Goal: Transaction & Acquisition: Purchase product/service

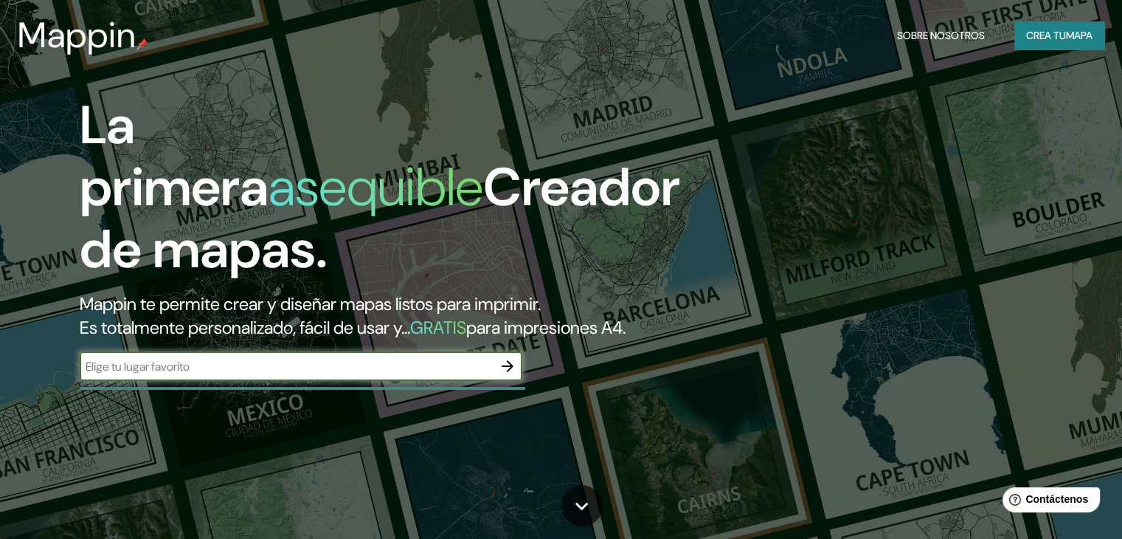
type input "[PERSON_NAME]. [STREET_ADDRESS]."
click at [515, 375] on icon "button" at bounding box center [508, 366] width 18 height 18
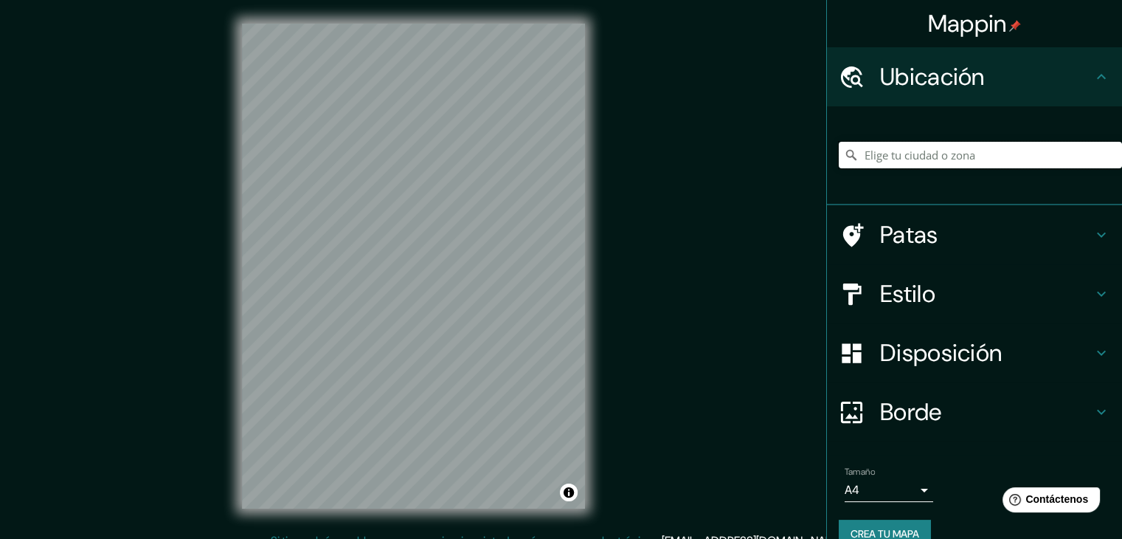
click at [912, 150] on input "Elige tu ciudad o zona" at bounding box center [980, 155] width 283 height 27
click at [923, 159] on input "[GEOGRAPHIC_DATA], [US_STATE], [GEOGRAPHIC_DATA]" at bounding box center [980, 155] width 283 height 27
click at [930, 294] on h4 "Estilo" at bounding box center [986, 294] width 212 height 30
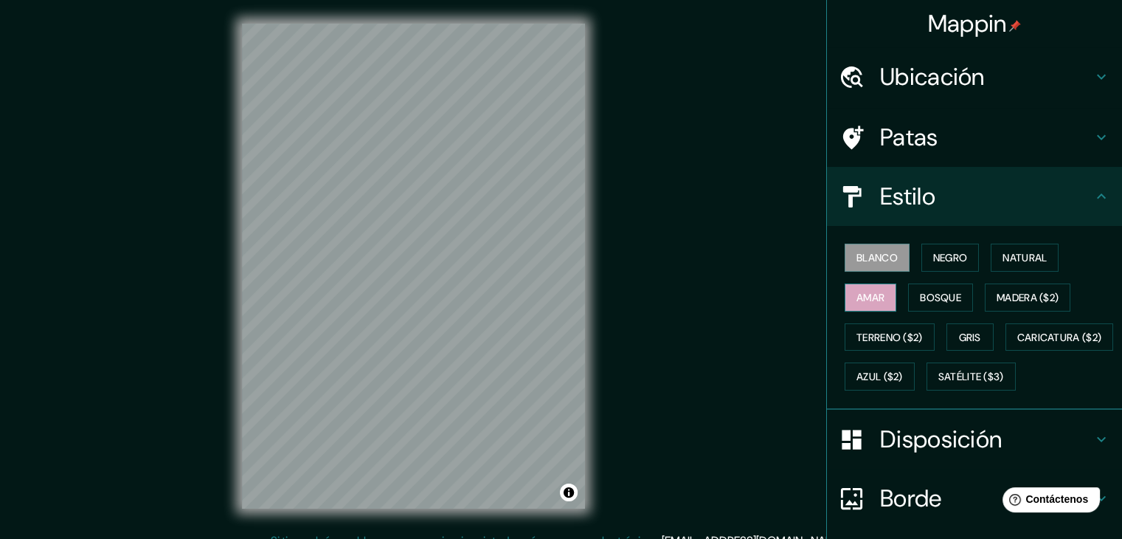
click at [878, 297] on button "Amar" at bounding box center [871, 297] width 52 height 28
click at [920, 300] on font "Bosque" at bounding box center [940, 297] width 41 height 13
click at [872, 285] on button "Amar" at bounding box center [871, 297] width 52 height 28
click at [1003, 260] on font "Natural" at bounding box center [1025, 257] width 44 height 13
click at [877, 255] on font "Blanco" at bounding box center [877, 257] width 41 height 13
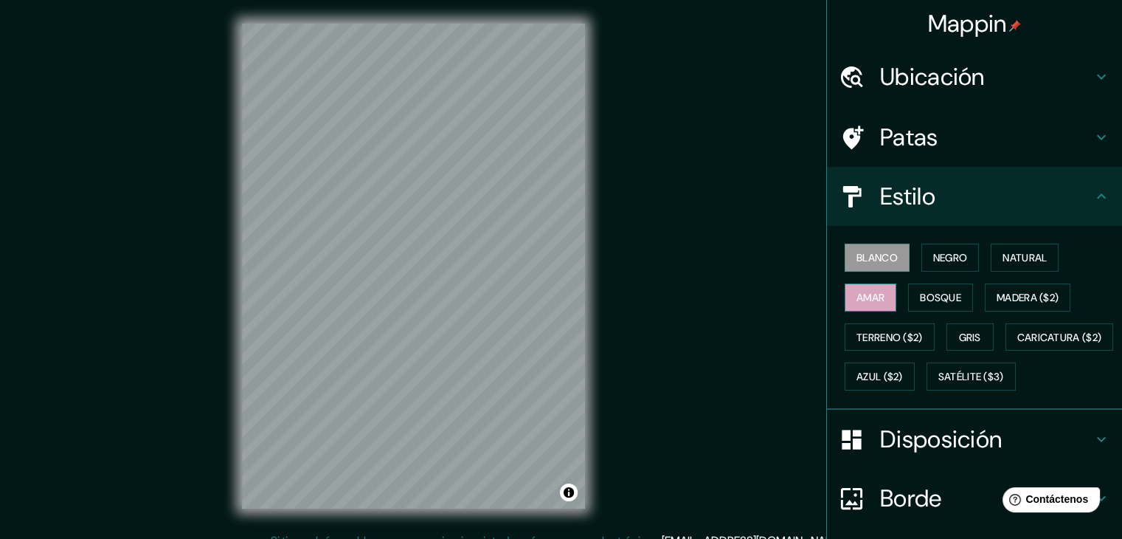
click at [870, 297] on font "Amar" at bounding box center [871, 297] width 28 height 13
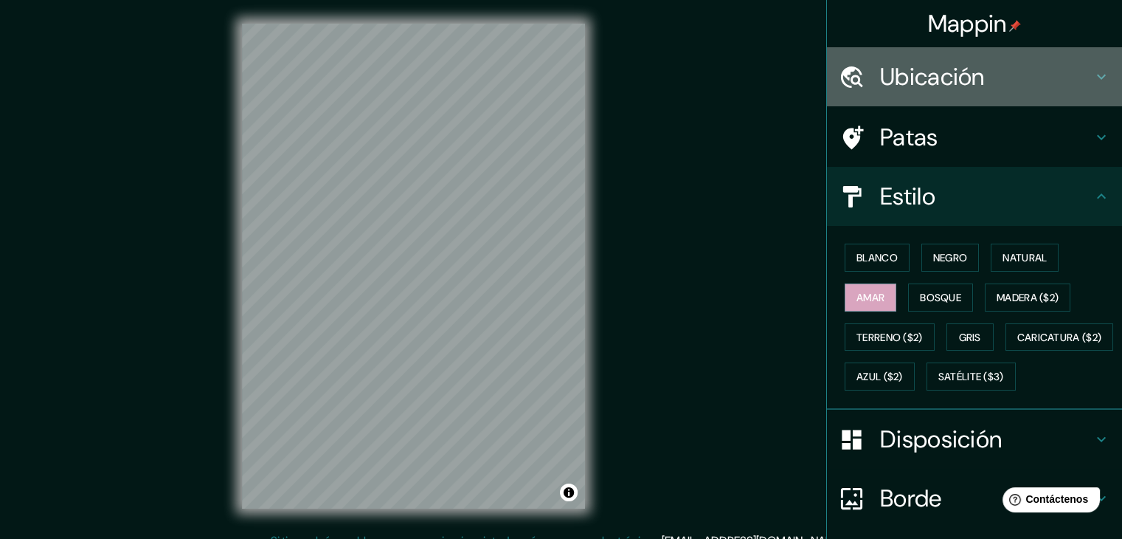
click at [936, 66] on font "Ubicación" at bounding box center [932, 76] width 105 height 31
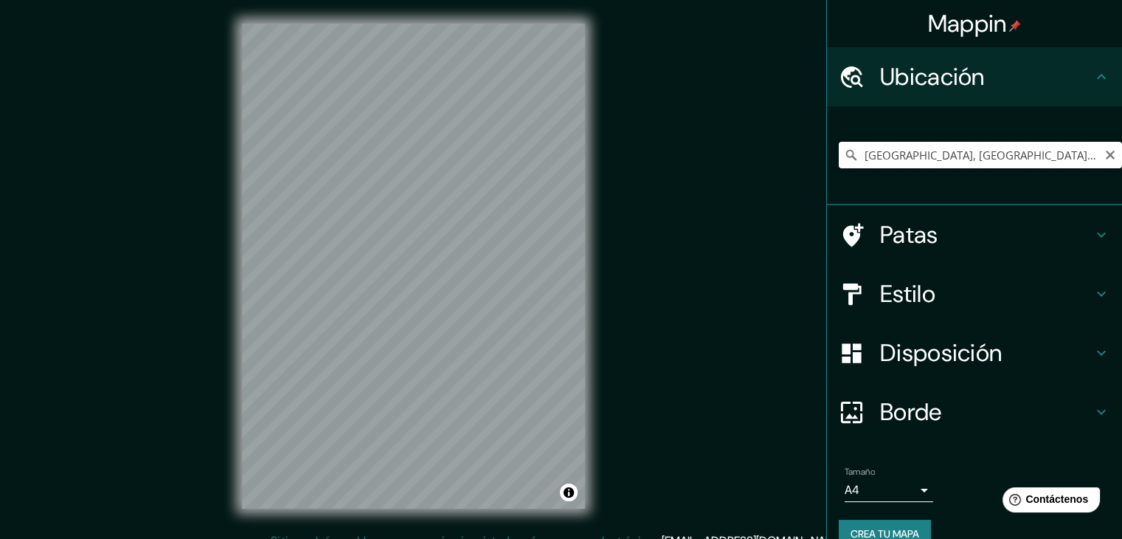
click at [947, 153] on input "[GEOGRAPHIC_DATA], [GEOGRAPHIC_DATA][PERSON_NAME], [GEOGRAPHIC_DATA]" at bounding box center [980, 155] width 283 height 27
drag, startPoint x: 1006, startPoint y: 151, endPoint x: 795, endPoint y: 190, distance: 213.7
click at [795, 190] on div "Mappin Ubicación [GEOGRAPHIC_DATA], [GEOGRAPHIC_DATA][PERSON_NAME], [GEOGRAPHIC…" at bounding box center [561, 278] width 1122 height 556
drag, startPoint x: 1005, startPoint y: 164, endPoint x: 862, endPoint y: 168, distance: 143.2
click at [862, 168] on div "[GEOGRAPHIC_DATA], [GEOGRAPHIC_DATA][PERSON_NAME], [GEOGRAPHIC_DATA] [GEOGRAPHI…" at bounding box center [980, 155] width 283 height 74
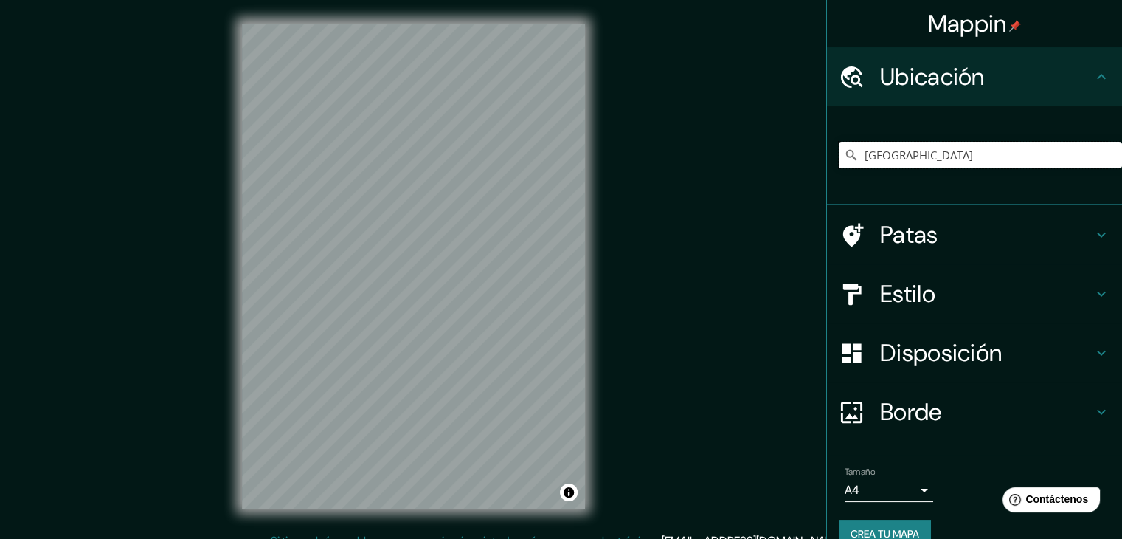
type input "[GEOGRAPHIC_DATA]"
click at [932, 289] on h4 "Estilo" at bounding box center [986, 294] width 212 height 30
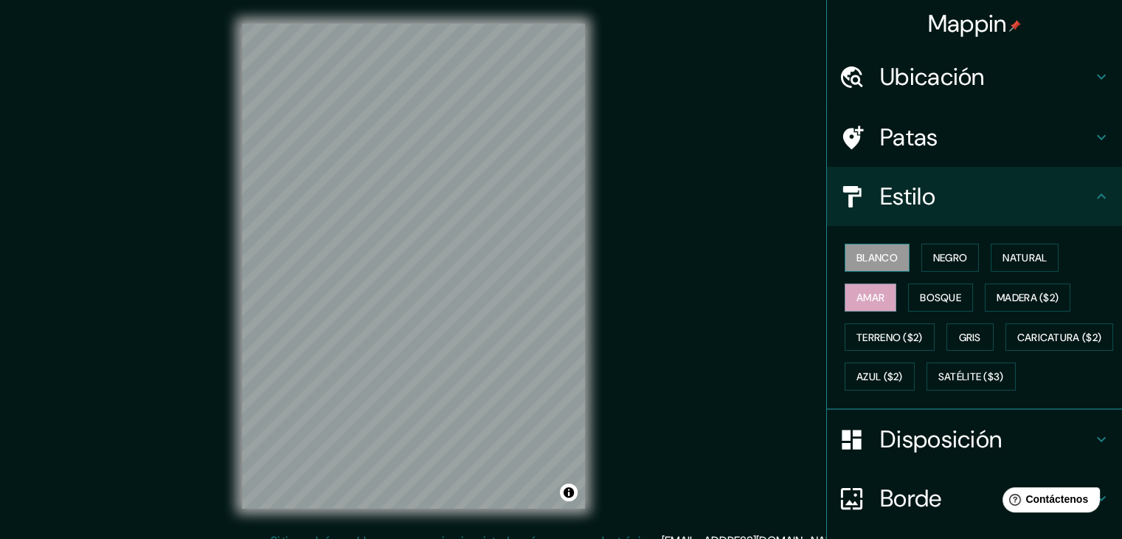
click at [871, 259] on font "Blanco" at bounding box center [877, 257] width 41 height 13
click at [1017, 261] on font "Natural" at bounding box center [1025, 257] width 44 height 13
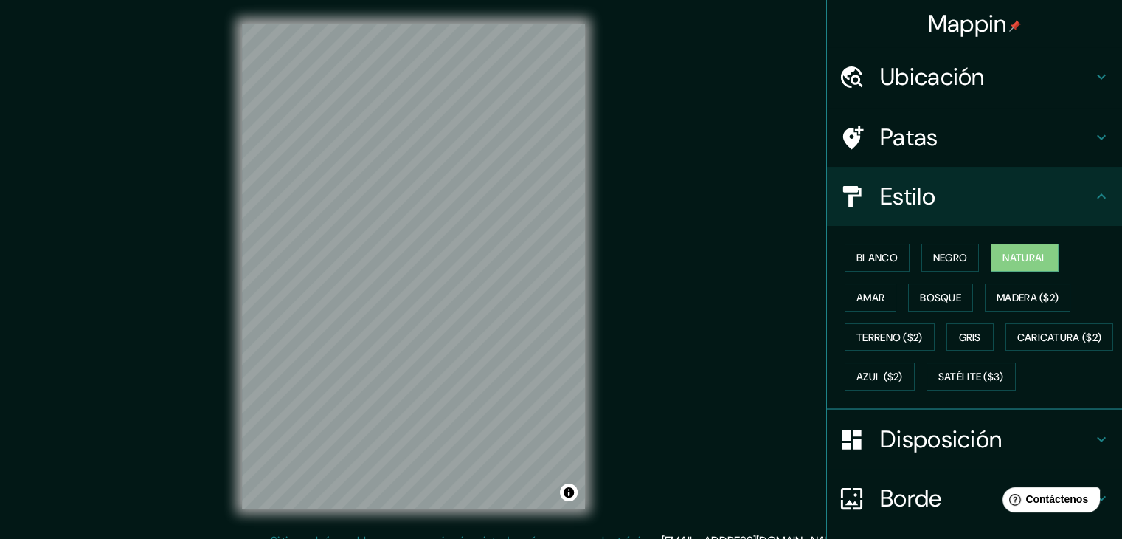
drag, startPoint x: 611, startPoint y: 245, endPoint x: 959, endPoint y: 470, distance: 414.6
click at [959, 454] on font "Disposición" at bounding box center [941, 438] width 122 height 31
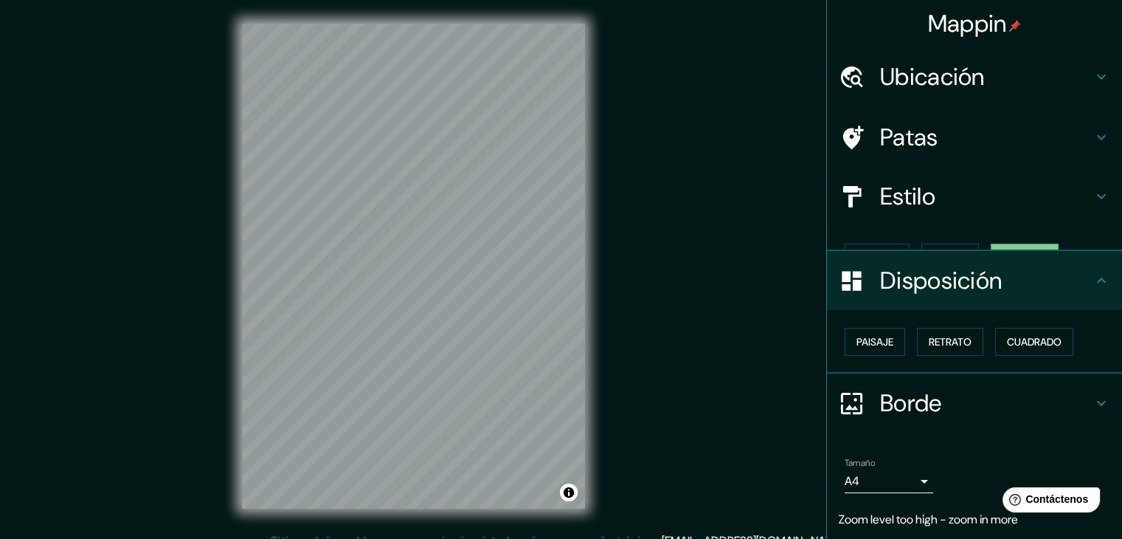
click at [959, 470] on div "Tamaño A4 single" at bounding box center [975, 475] width 272 height 47
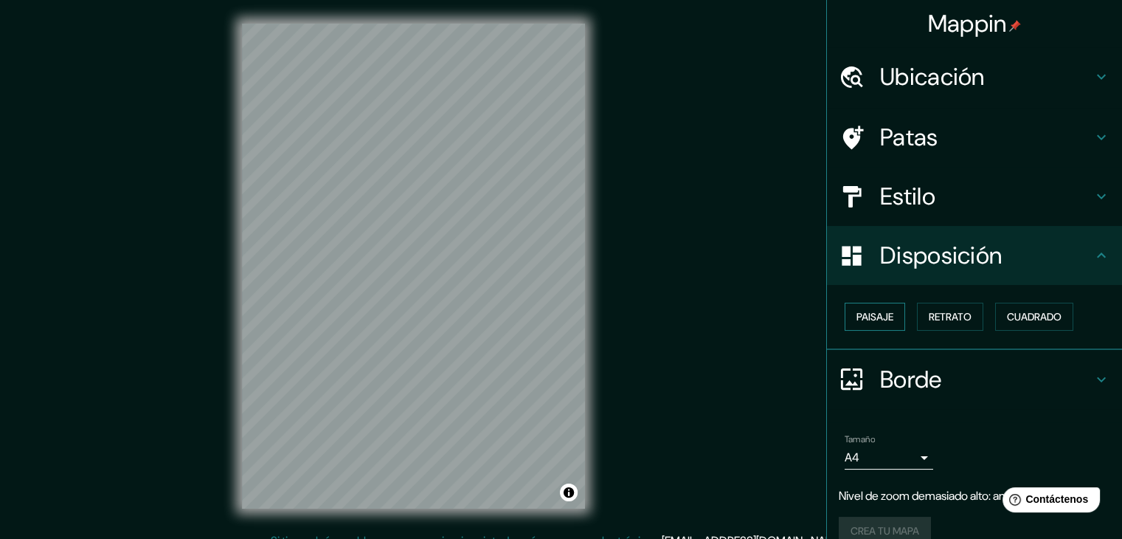
click at [879, 317] on font "Paisaje" at bounding box center [875, 316] width 37 height 13
